Goal: Check status: Check status

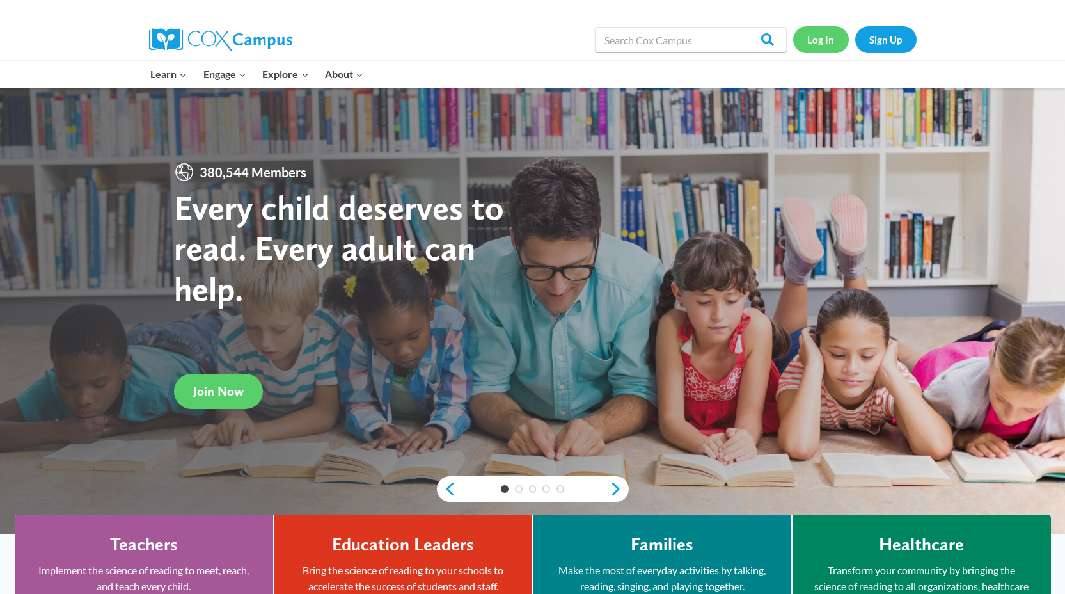
click at [821, 39] on link "Log In" at bounding box center [821, 39] width 56 height 26
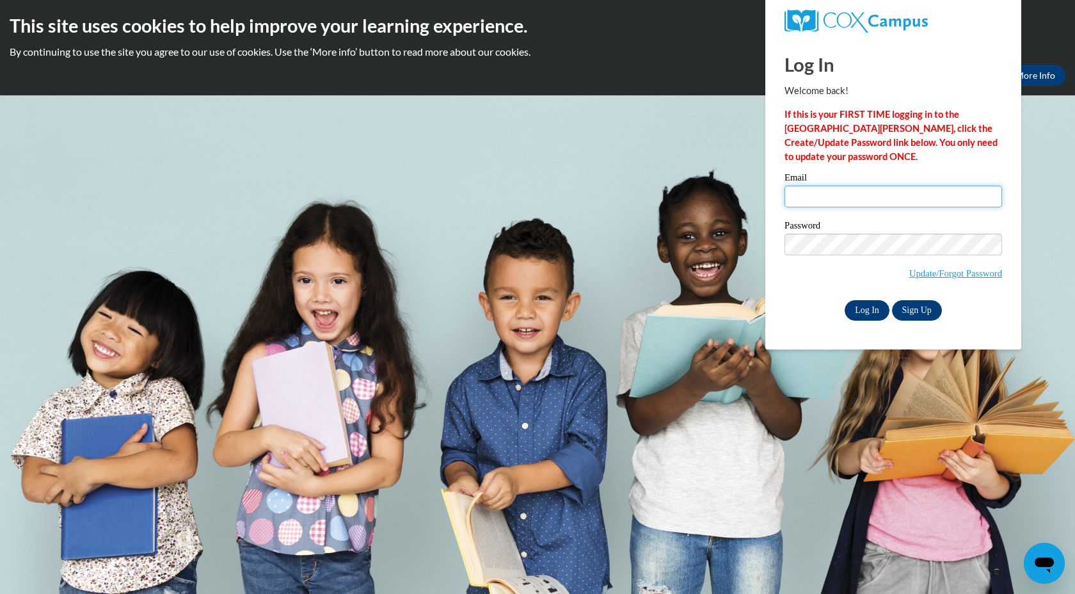
type input "scarr@mtsd.k12.wi.us"
click at [871, 308] on input "Log In" at bounding box center [866, 310] width 45 height 20
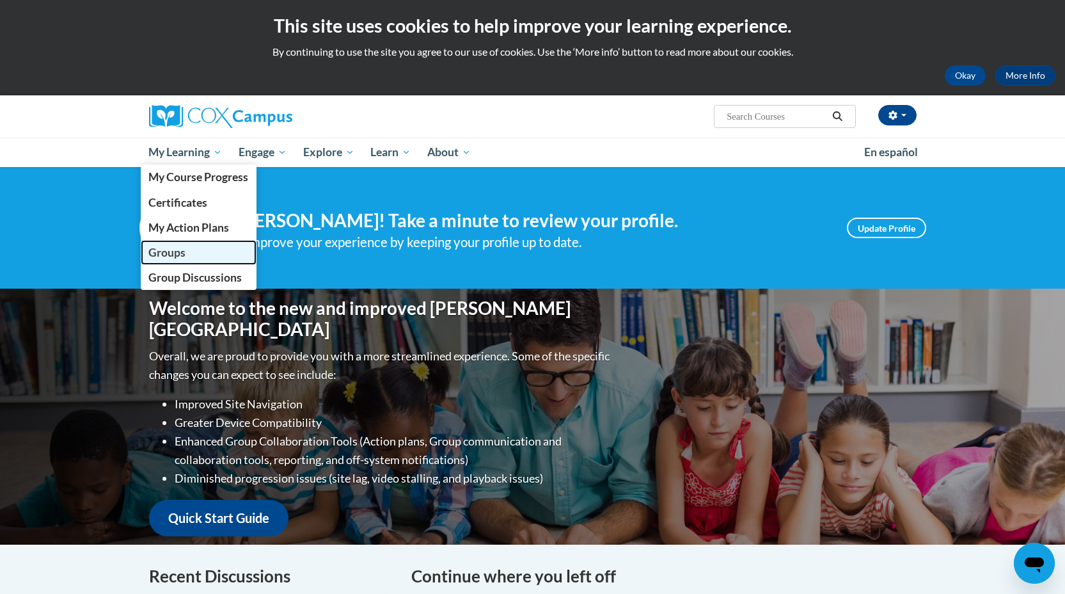
click at [177, 248] on span "Groups" at bounding box center [166, 252] width 37 height 13
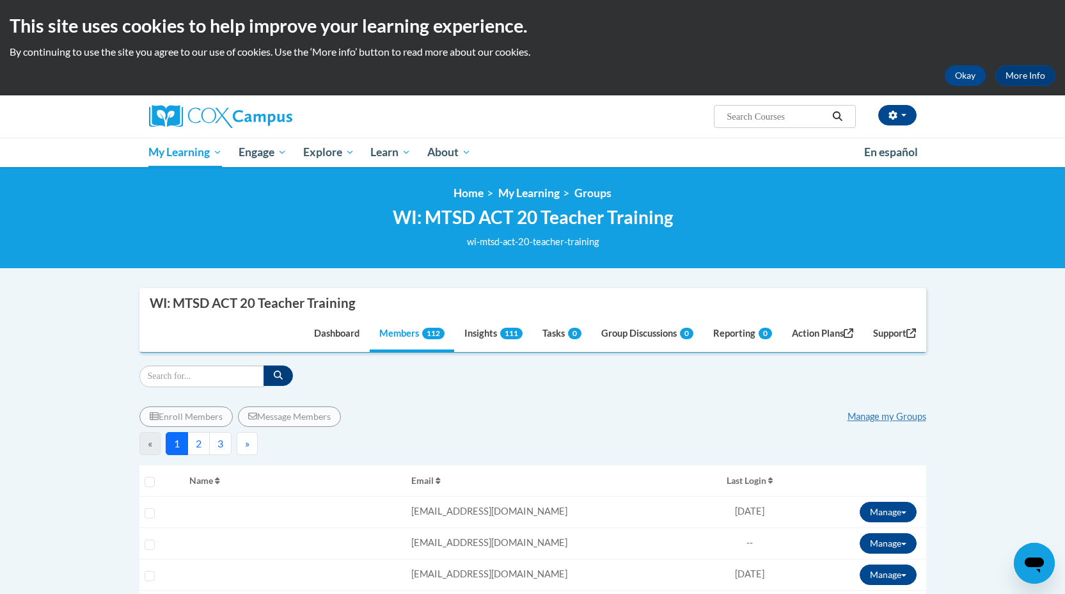
click at [752, 109] on input "Search..." at bounding box center [776, 116] width 102 height 15
type input "harris"
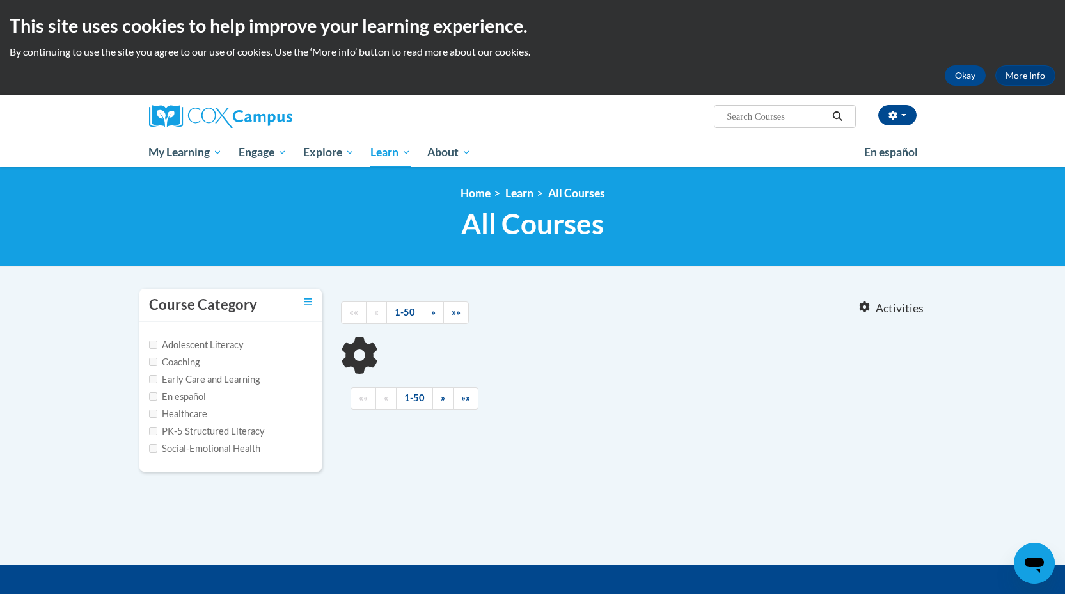
type input "harris"
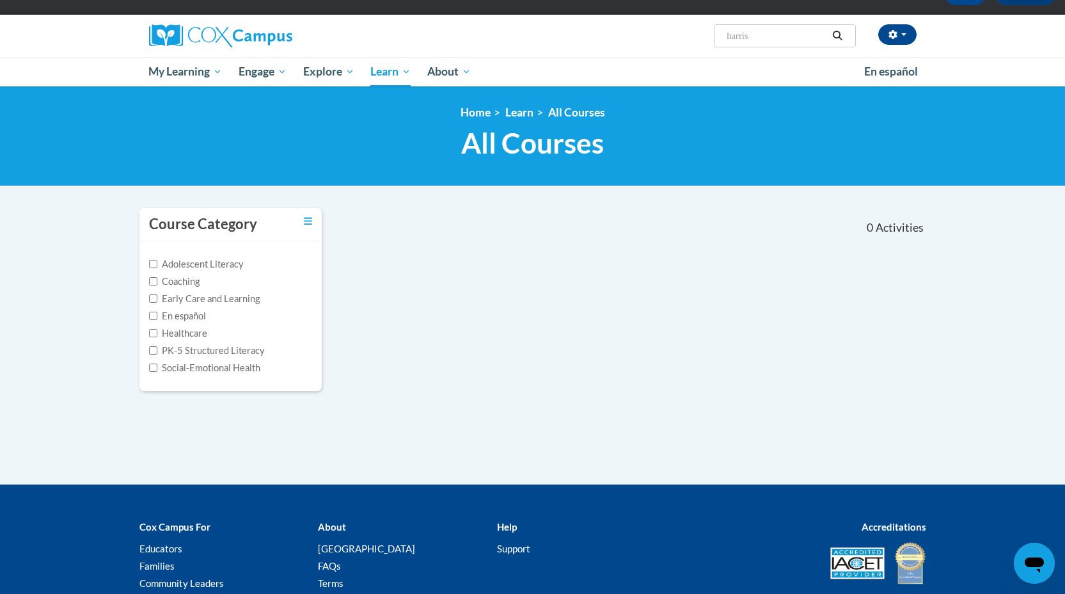
scroll to position [68, 0]
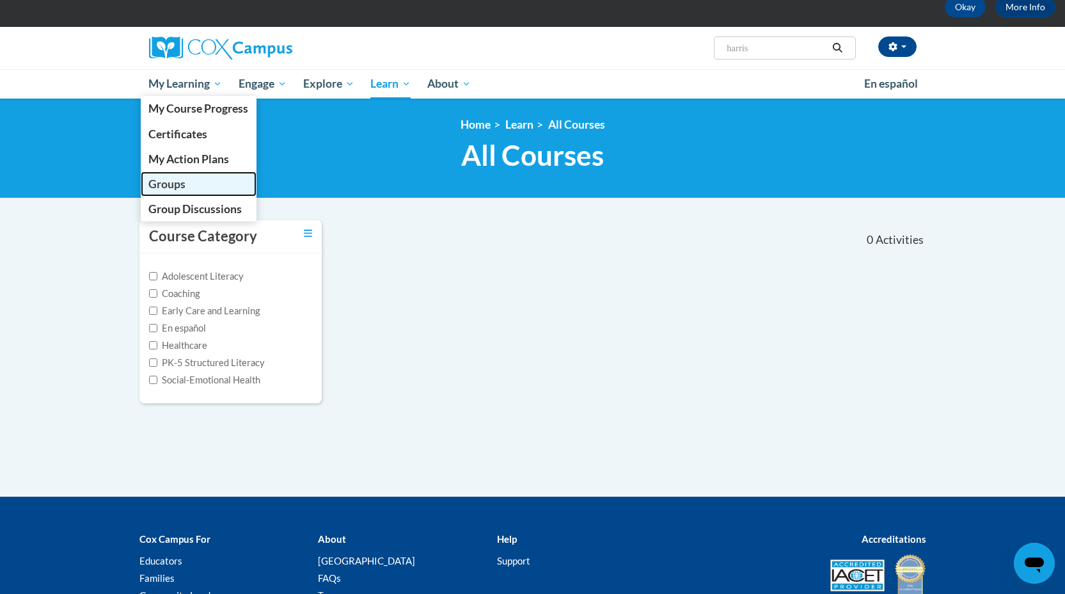
click at [165, 185] on span "Groups" at bounding box center [166, 183] width 37 height 13
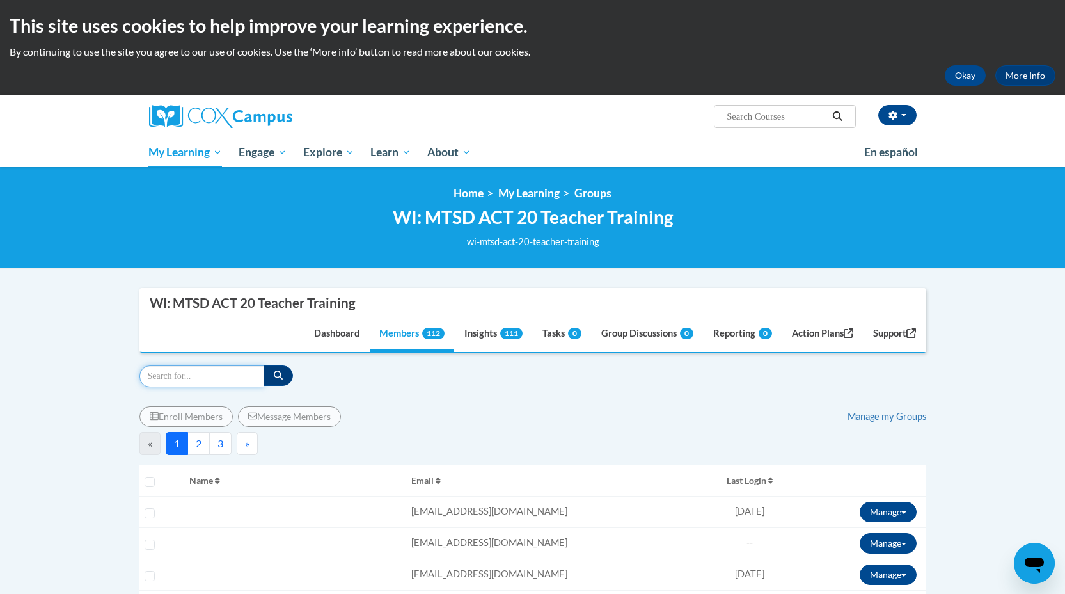
click at [178, 368] on input "Search" at bounding box center [201, 376] width 125 height 22
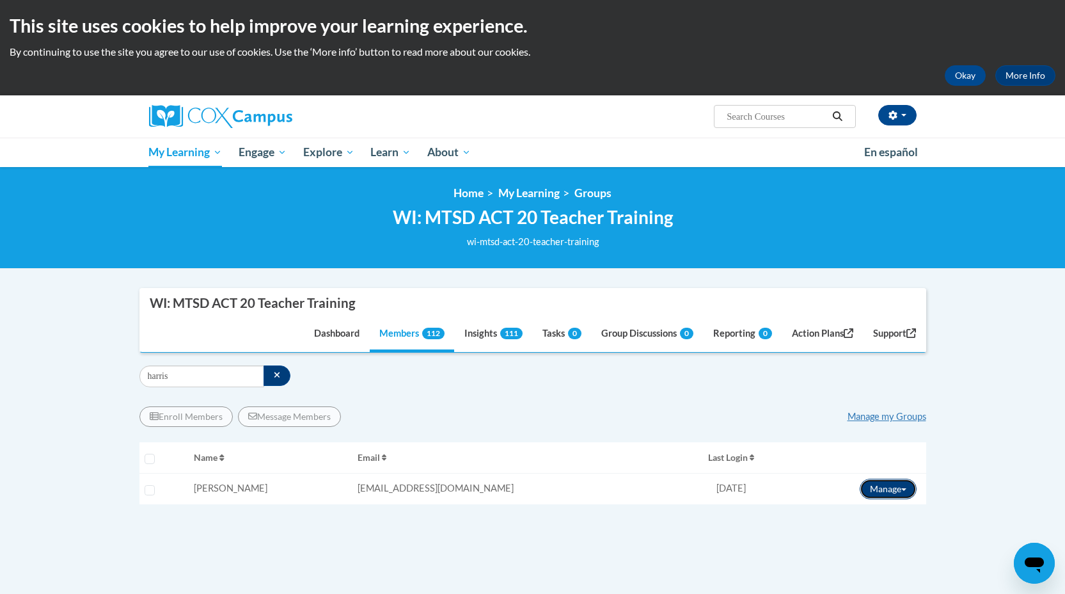
click at [879, 485] on button "Manage" at bounding box center [888, 488] width 57 height 20
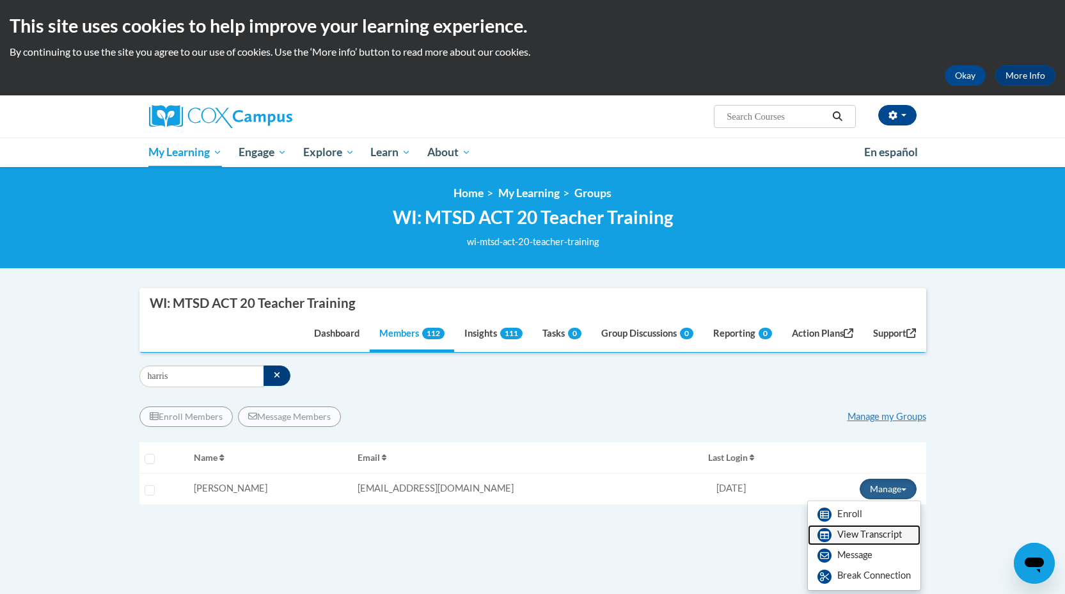
click at [851, 538] on link "View Transcript" at bounding box center [864, 535] width 113 height 20
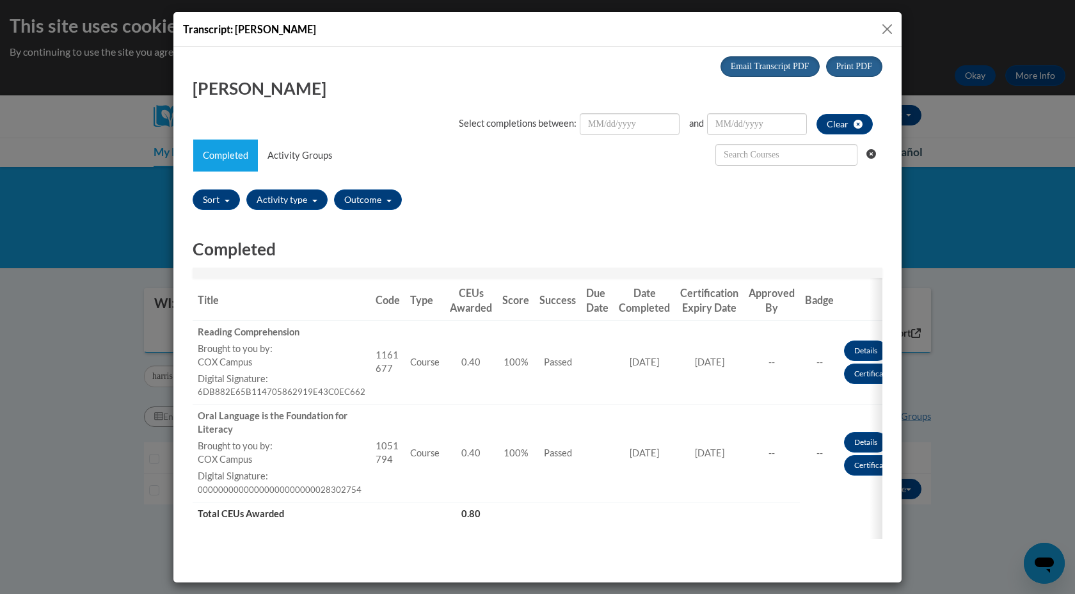
click at [896, 28] on div "Transcript: [PERSON_NAME]" at bounding box center [537, 29] width 728 height 35
click at [890, 29] on button "Close" at bounding box center [887, 29] width 16 height 16
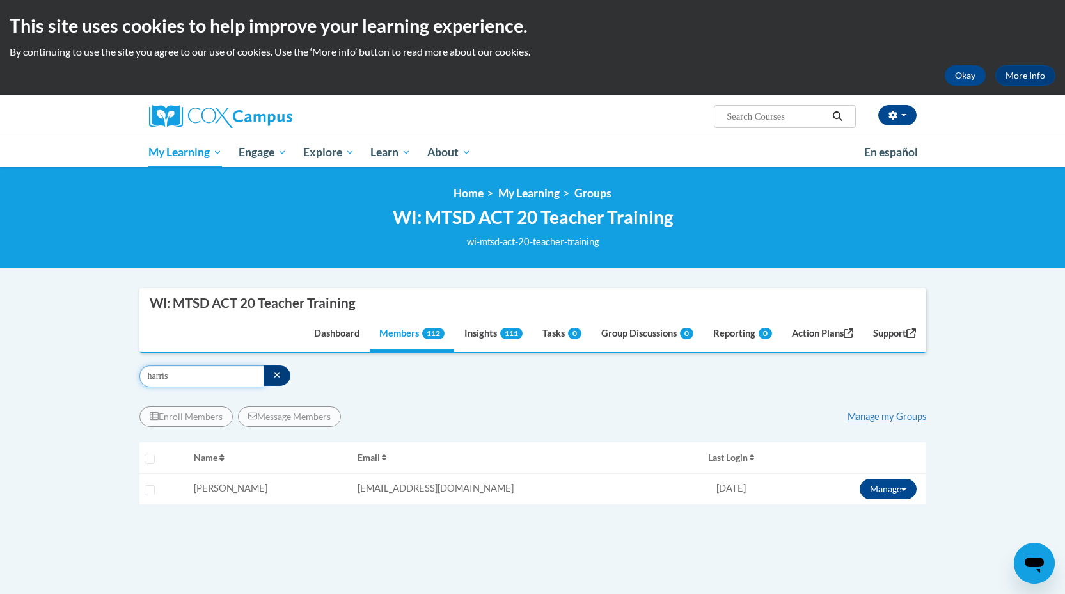
click at [161, 377] on input "harris" at bounding box center [201, 376] width 125 height 22
click at [159, 381] on input "long" at bounding box center [201, 376] width 125 height 22
click at [162, 377] on input "lubbers" at bounding box center [201, 376] width 125 height 22
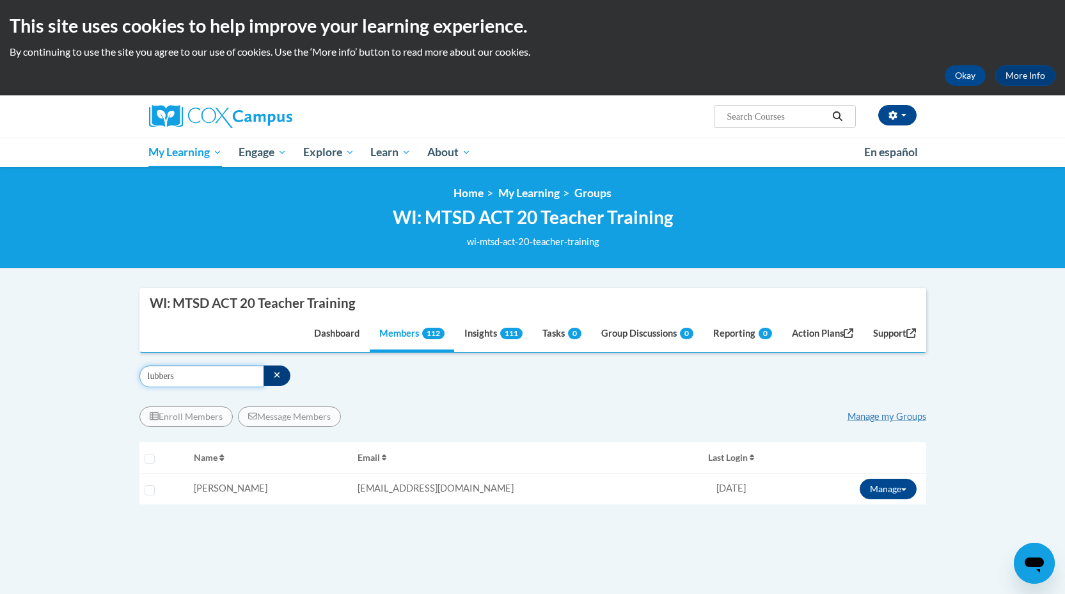
click at [162, 377] on input "lubbers" at bounding box center [201, 376] width 125 height 22
click at [871, 493] on button "Manage" at bounding box center [888, 488] width 57 height 20
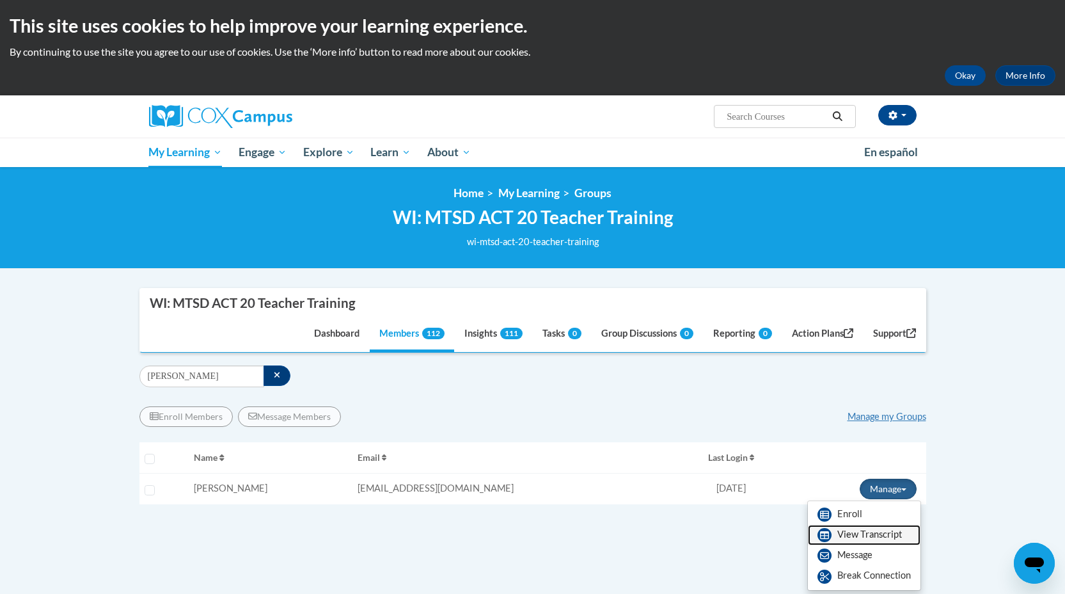
click at [869, 536] on link "View Transcript" at bounding box center [864, 535] width 113 height 20
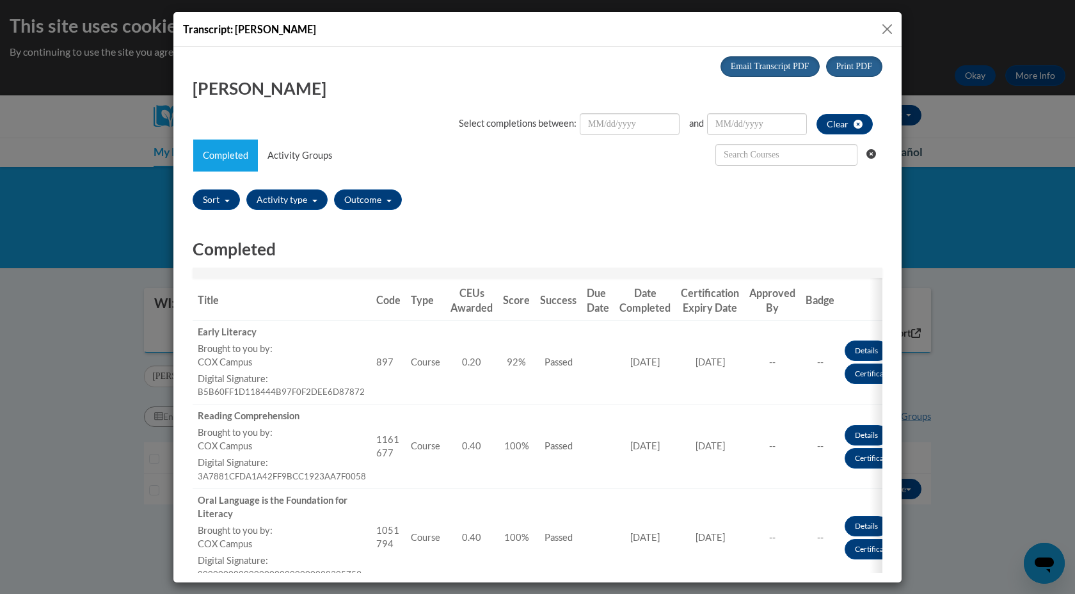
click at [888, 28] on button "Close" at bounding box center [887, 29] width 16 height 16
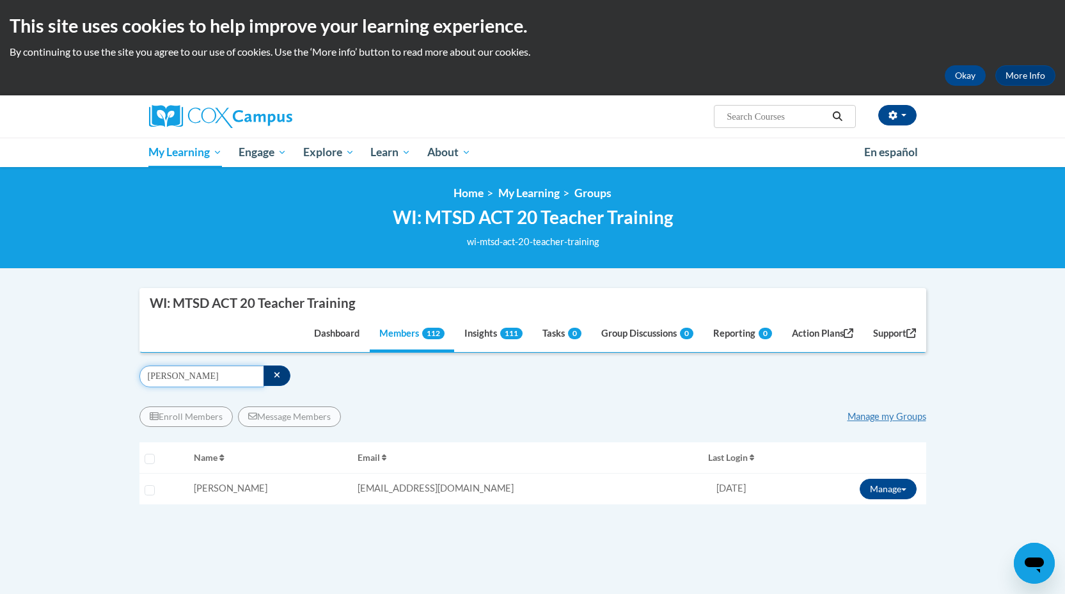
click at [157, 381] on input "[PERSON_NAME]" at bounding box center [201, 376] width 125 height 22
type input "rump"
